Goal: Information Seeking & Learning: Learn about a topic

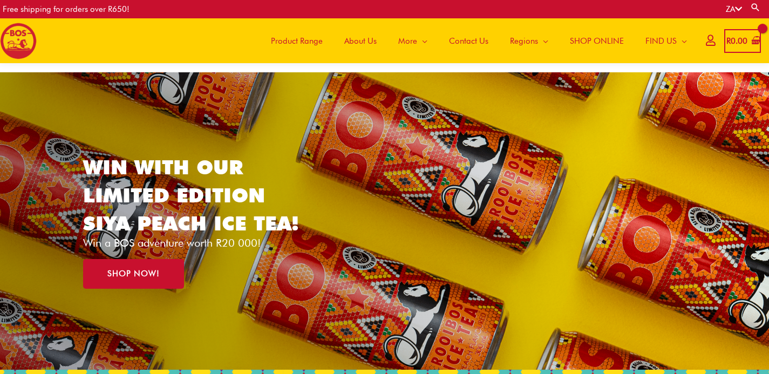
scroll to position [4, 0]
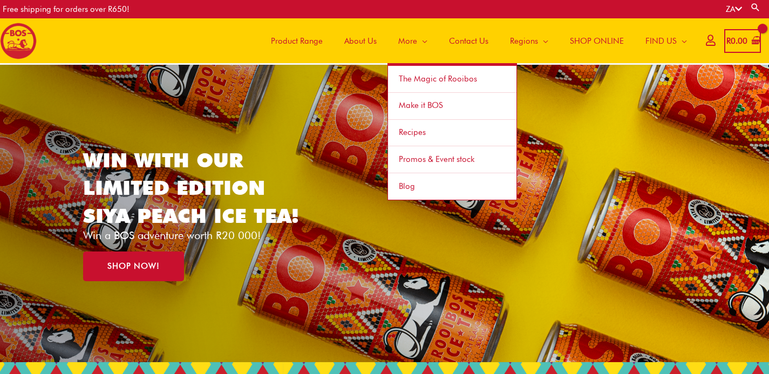
click at [418, 77] on span "The Magic of Rooibos" at bounding box center [438, 79] width 78 height 10
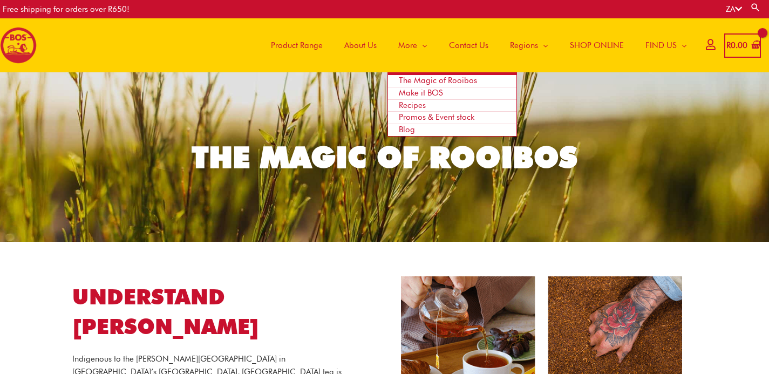
click at [419, 46] on span "Site Navigation" at bounding box center [422, 45] width 10 height 32
click at [429, 97] on span "Make it BOS" at bounding box center [421, 93] width 44 height 10
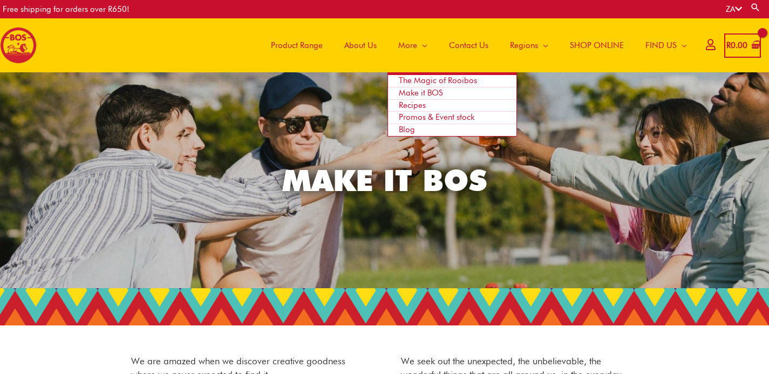
click at [413, 108] on span "Recipes" at bounding box center [412, 105] width 27 height 10
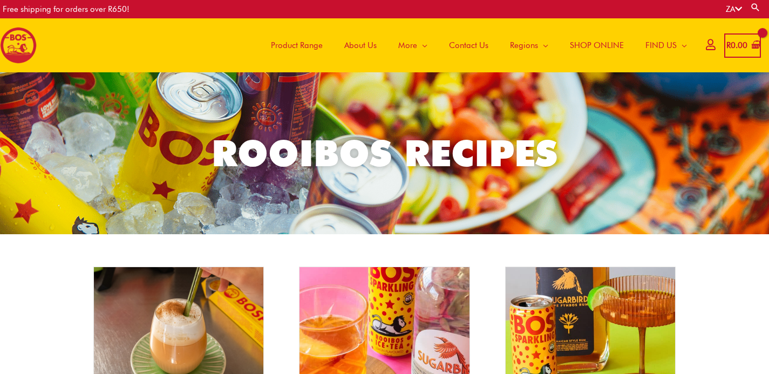
click at [354, 49] on span "About Us" at bounding box center [360, 45] width 32 height 32
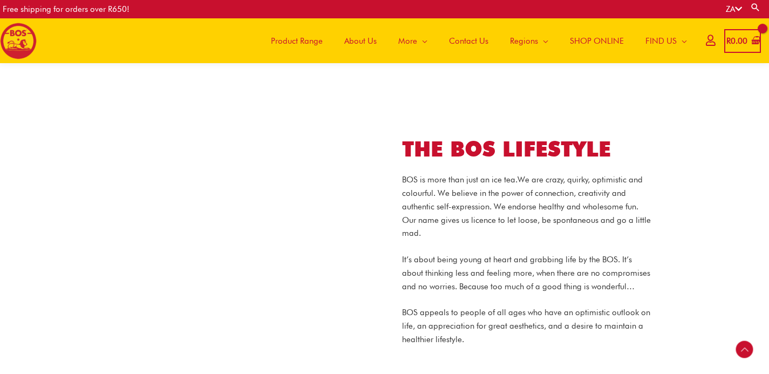
scroll to position [690, 0]
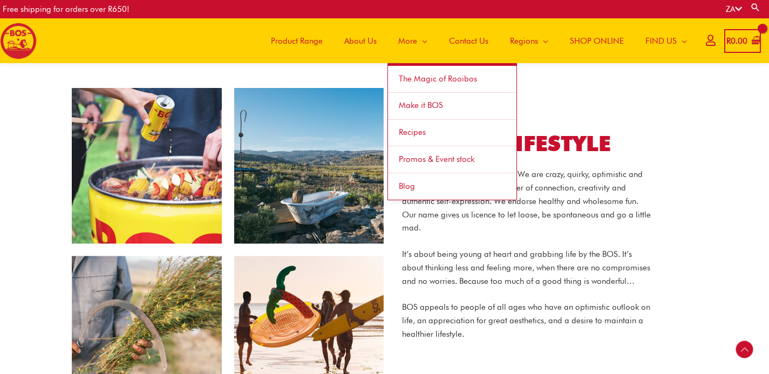
click at [416, 78] on span "The Magic of Rooibos" at bounding box center [438, 79] width 78 height 10
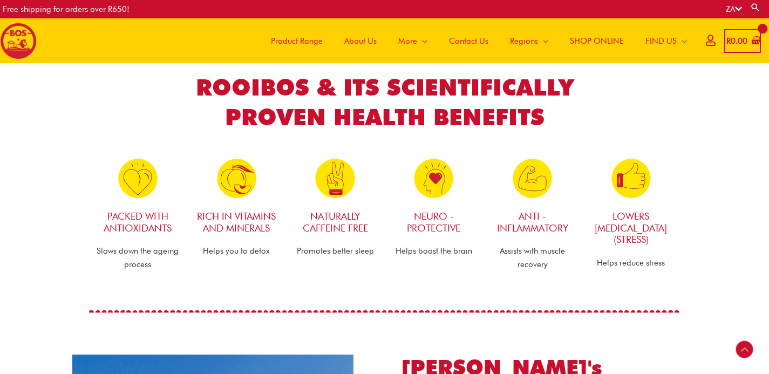
scroll to position [427, 0]
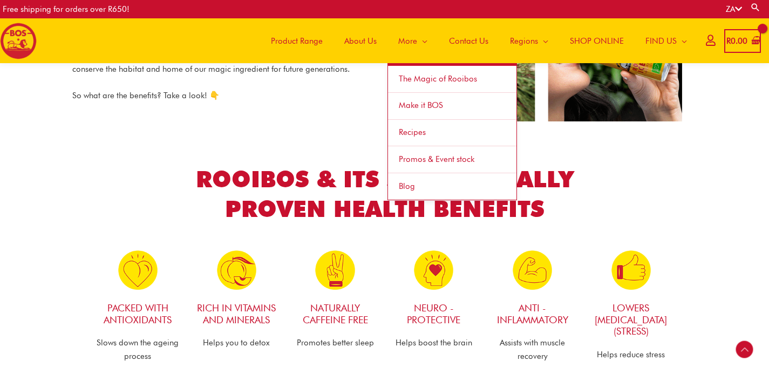
click at [408, 44] on span "More" at bounding box center [407, 41] width 19 height 32
